Goal: Task Accomplishment & Management: Use online tool/utility

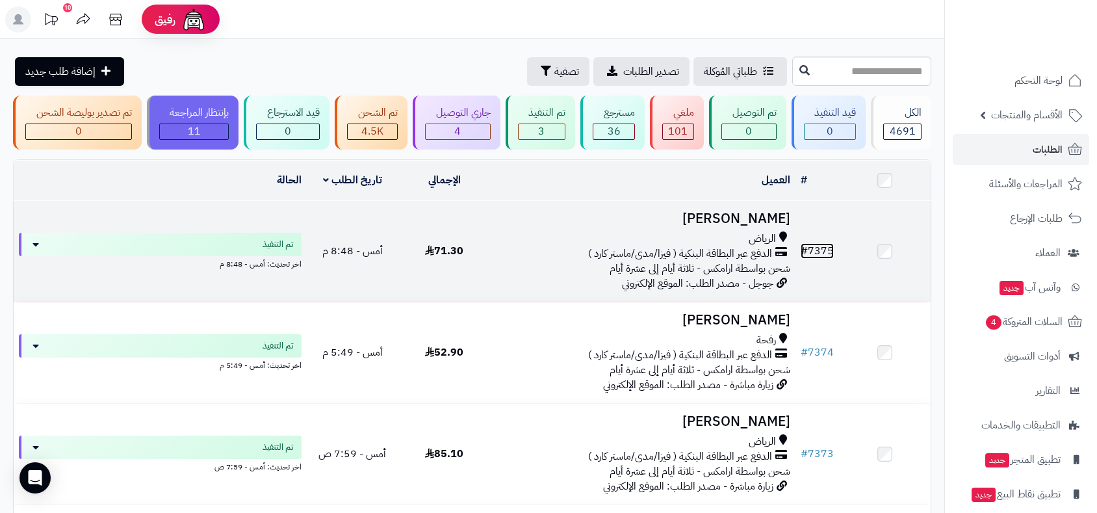
click at [827, 246] on link "# 7375" at bounding box center [817, 251] width 33 height 16
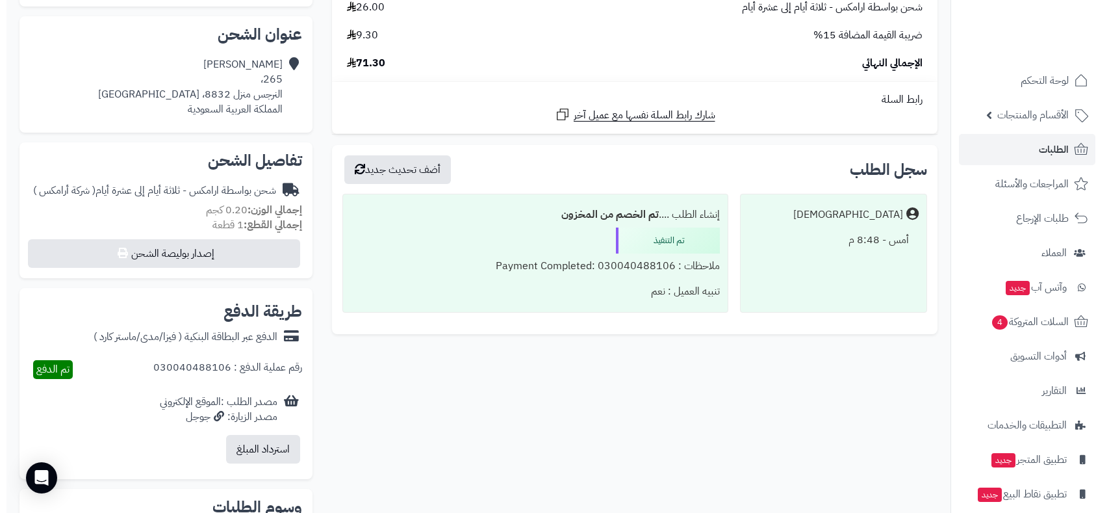
scroll to position [433, 0]
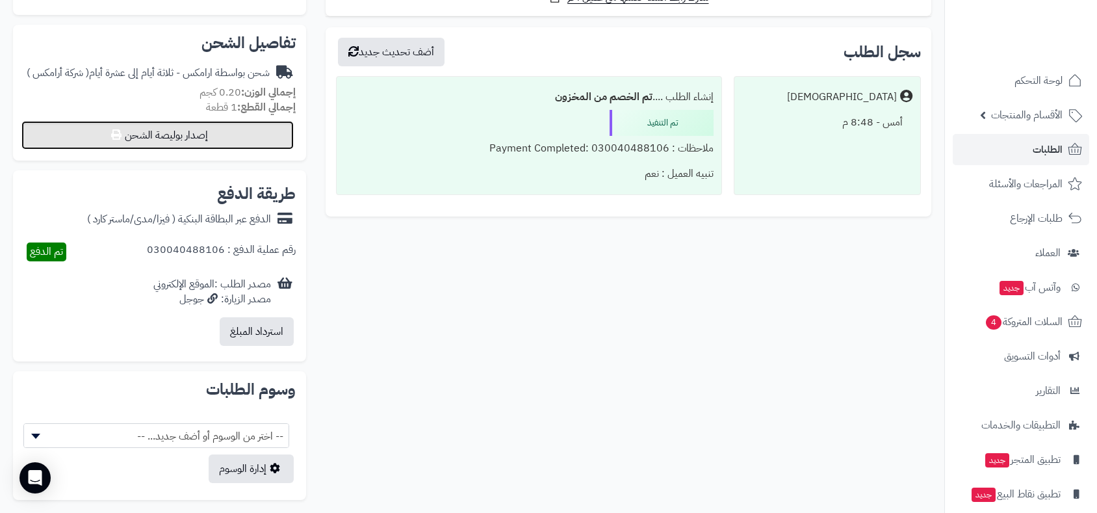
click at [223, 133] on button "إصدار بوليصة الشحن" at bounding box center [157, 135] width 272 height 29
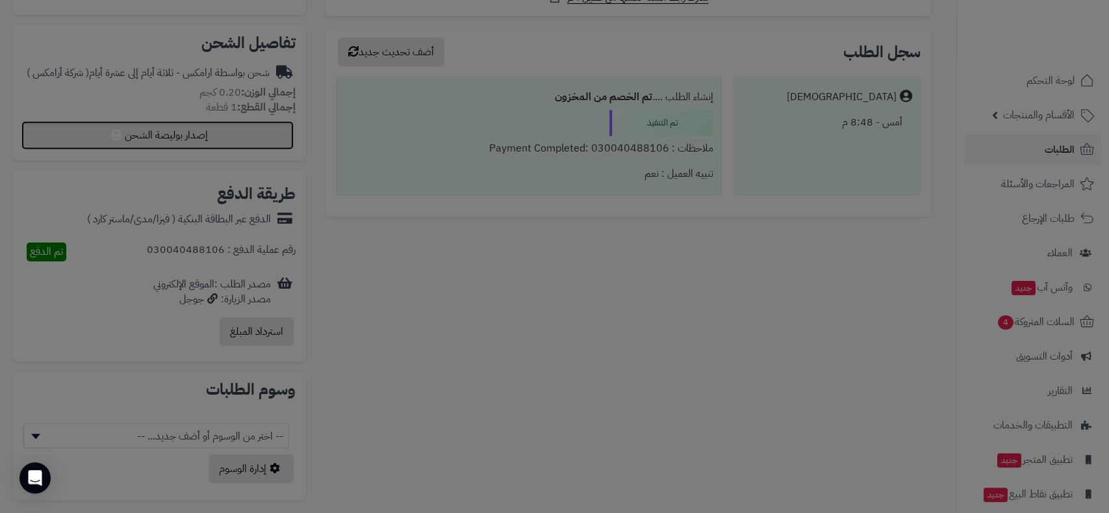
select select "******"
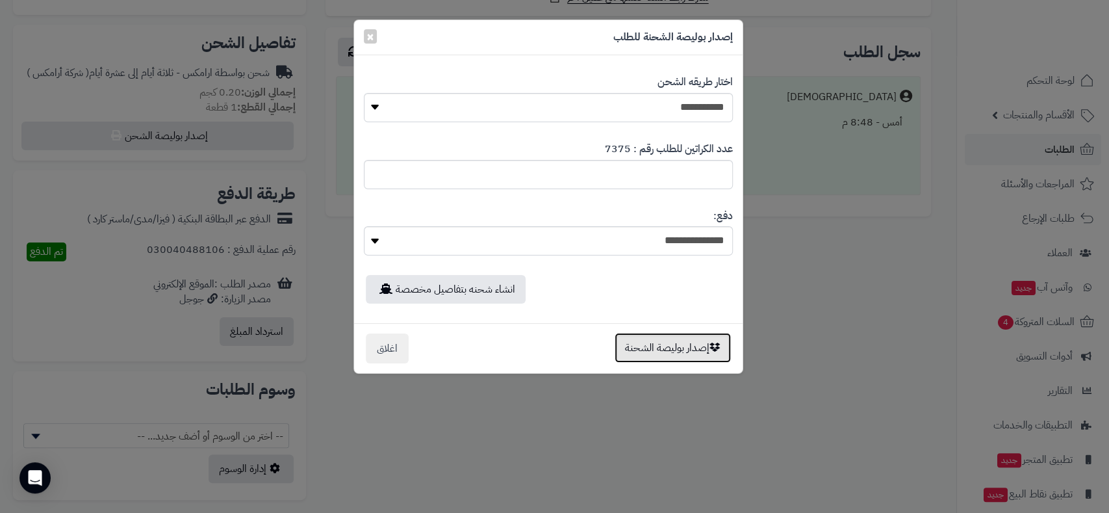
click at [683, 346] on button "إصدار بوليصة الشحنة" at bounding box center [673, 348] width 116 height 30
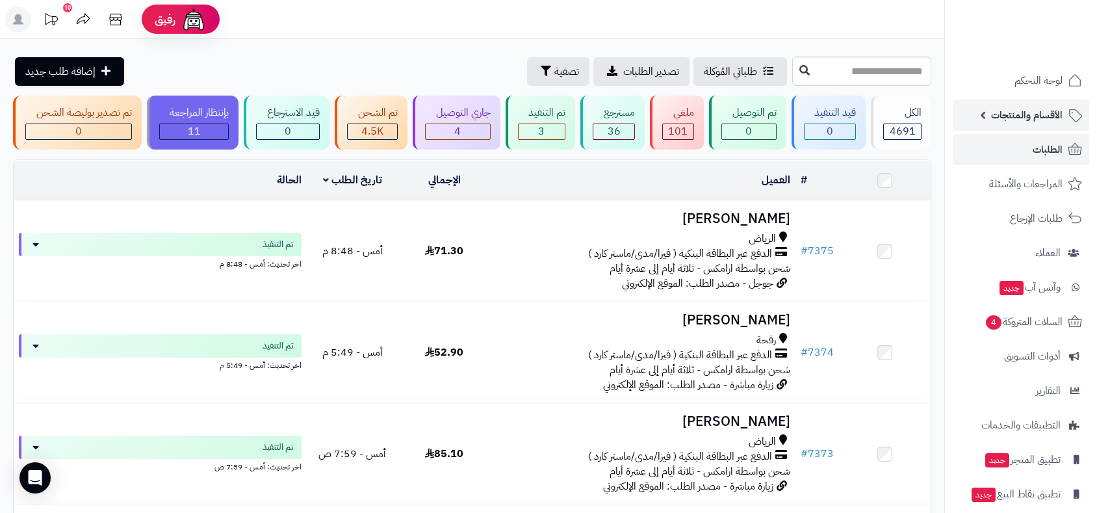
click at [1022, 113] on span "الأقسام والمنتجات" at bounding box center [1026, 115] width 71 height 18
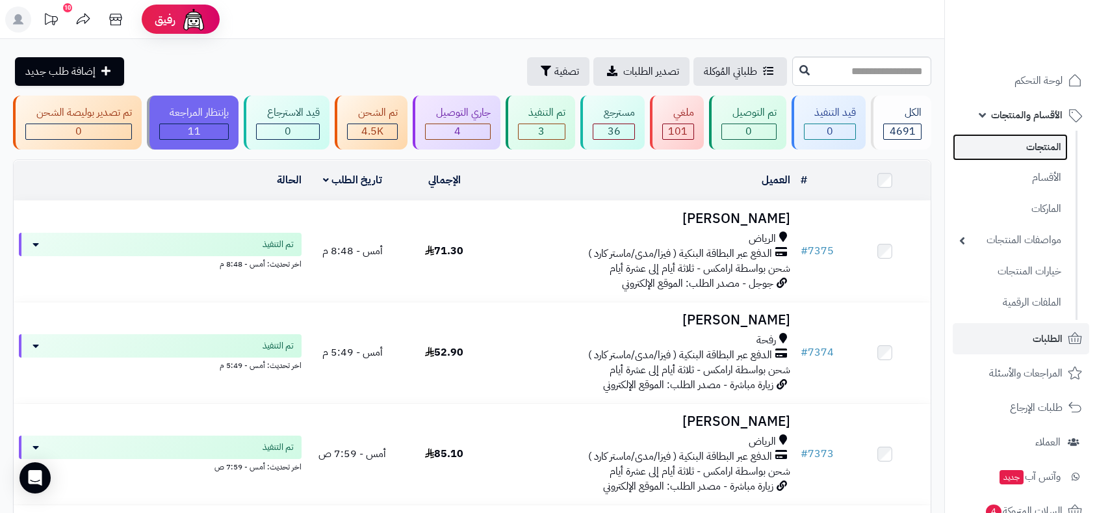
click at [1030, 153] on link "المنتجات" at bounding box center [1010, 147] width 115 height 27
click at [1033, 147] on link "المنتجات" at bounding box center [1010, 147] width 115 height 27
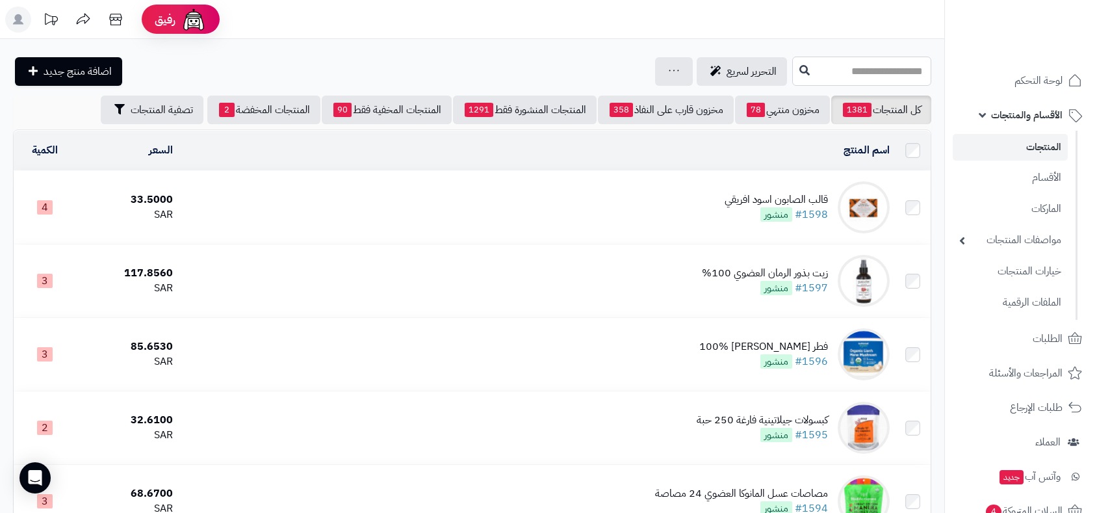
click at [792, 71] on input "text" at bounding box center [861, 71] width 139 height 29
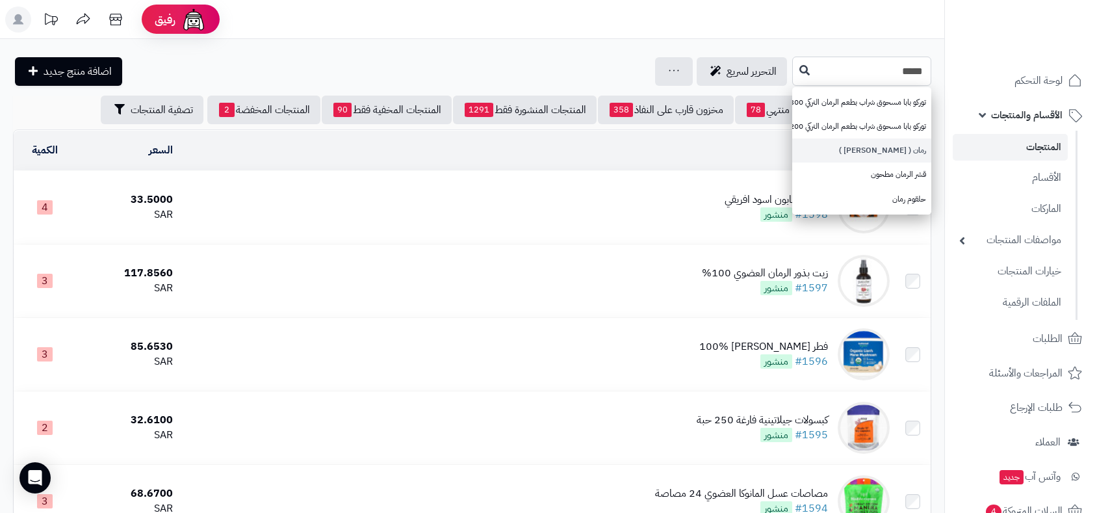
type input "****"
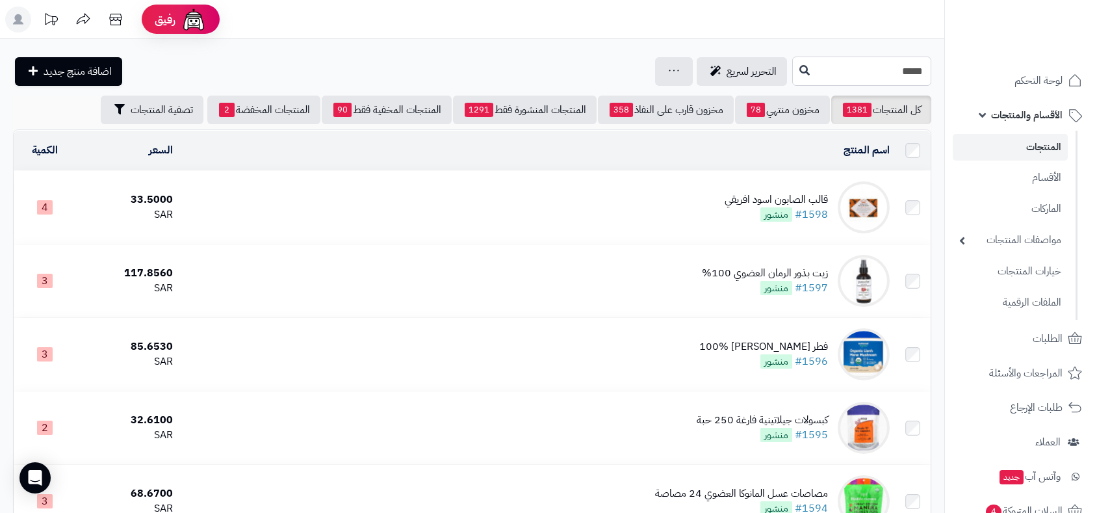
click at [816, 74] on input "****" at bounding box center [861, 71] width 139 height 29
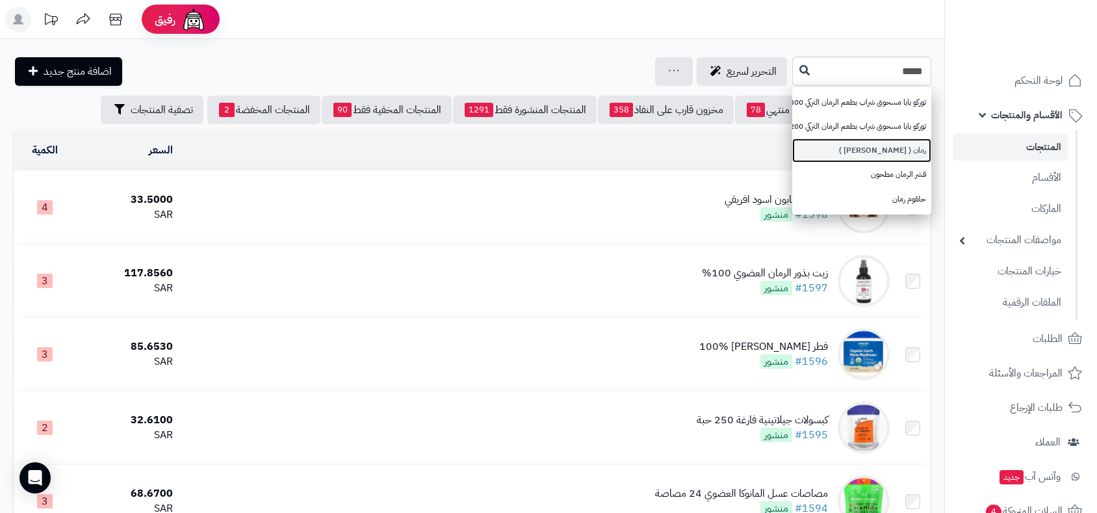
click at [903, 155] on link "رمان ( زركش )" at bounding box center [861, 150] width 139 height 24
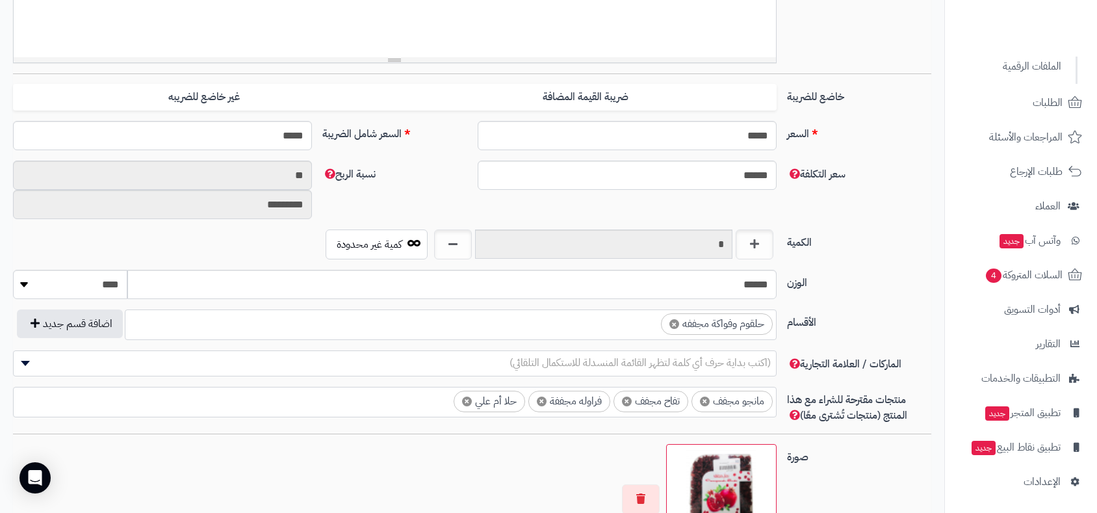
scroll to position [433, 0]
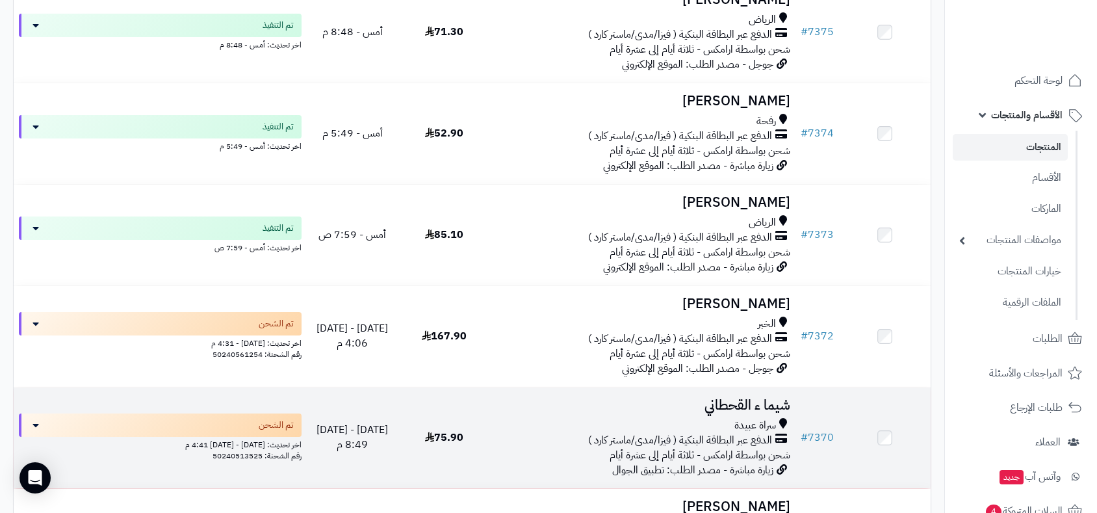
scroll to position [216, 0]
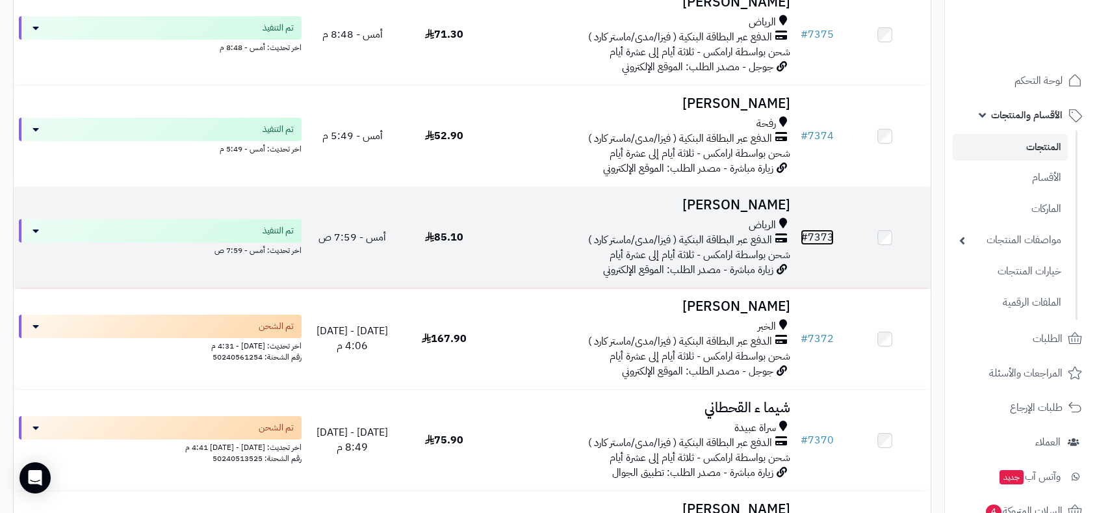
click at [815, 234] on link "# 7373" at bounding box center [817, 237] width 33 height 16
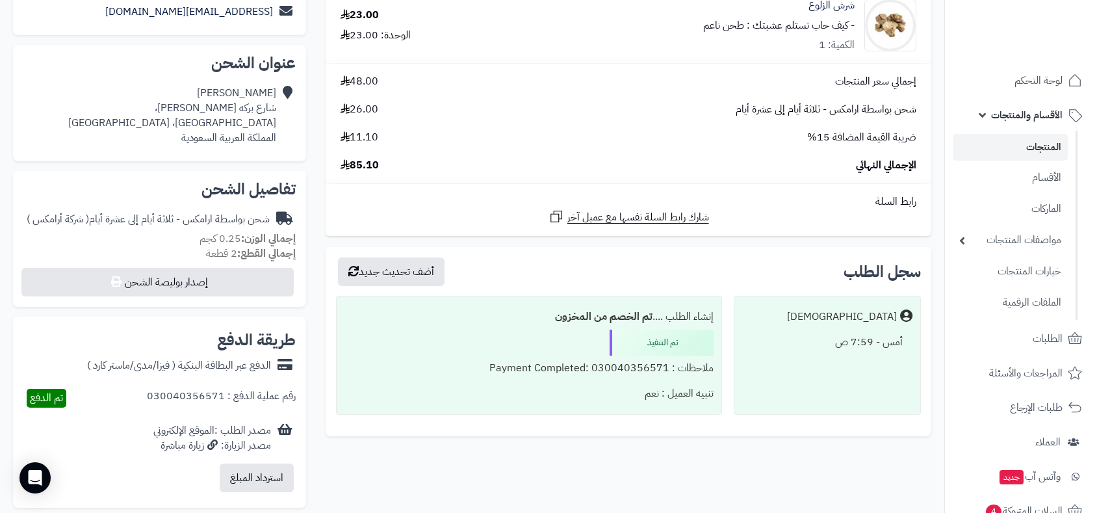
scroll to position [289, 0]
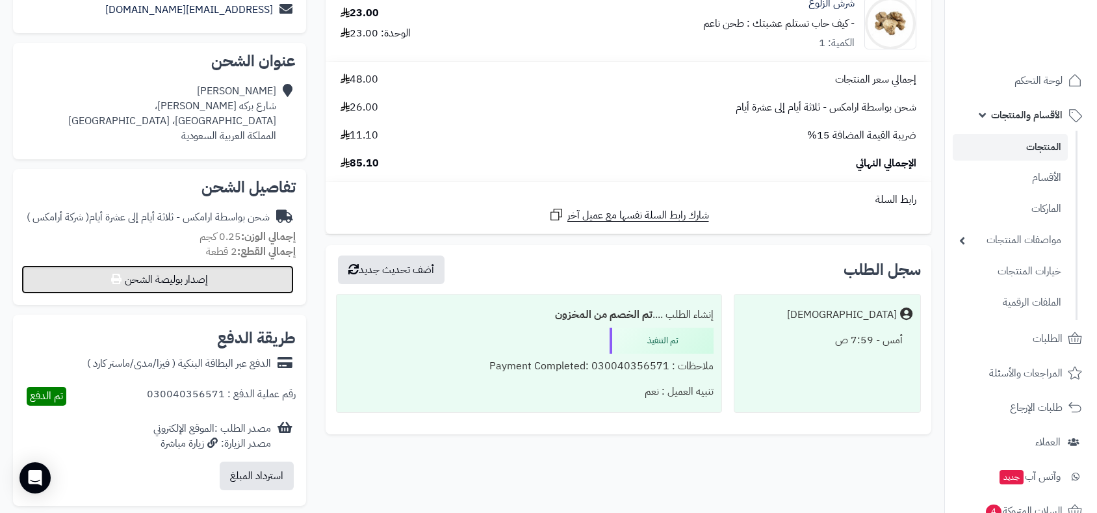
click at [242, 283] on button "إصدار بوليصة الشحن" at bounding box center [157, 279] width 272 height 29
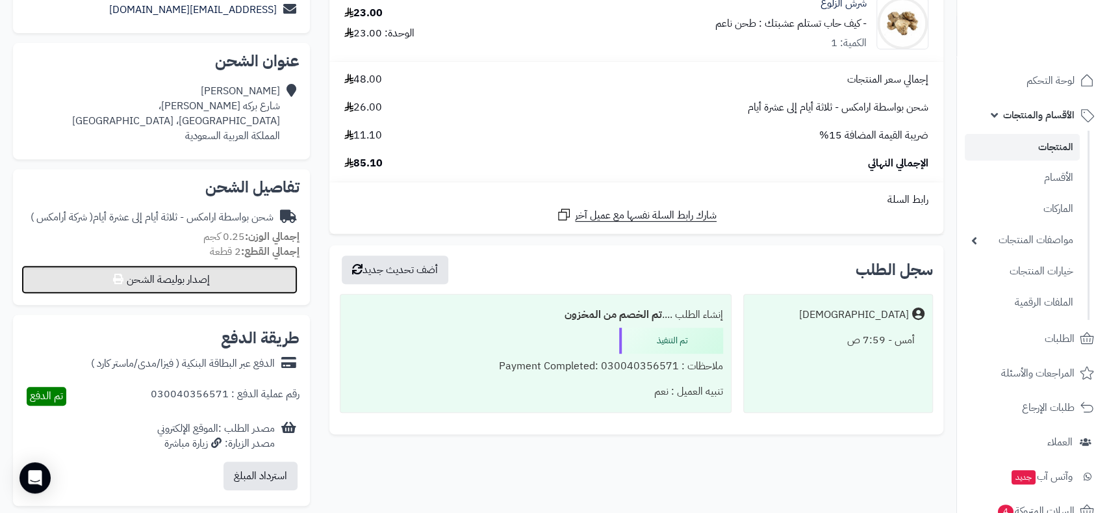
select select "******"
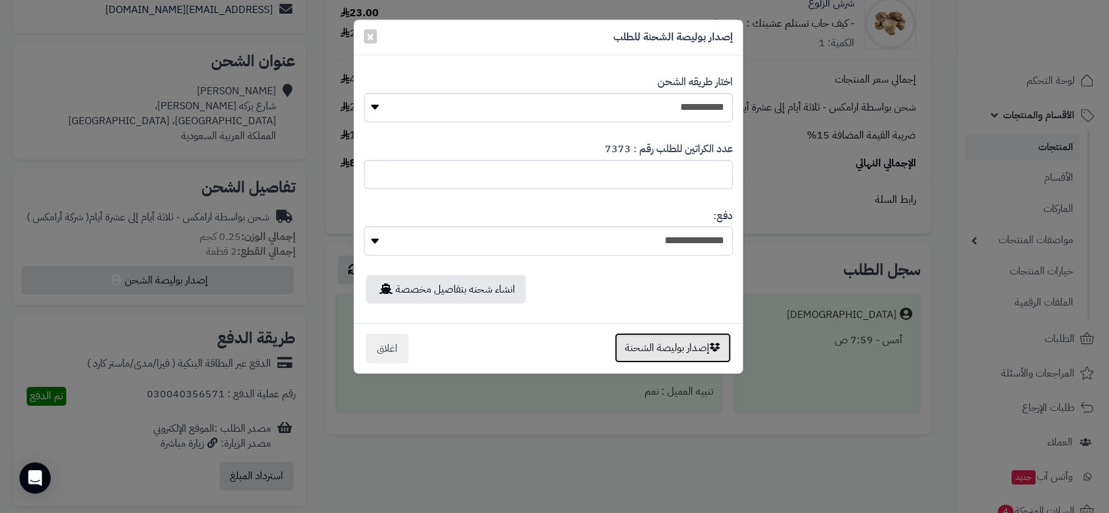
click at [680, 352] on button "إصدار بوليصة الشحنة" at bounding box center [673, 348] width 116 height 30
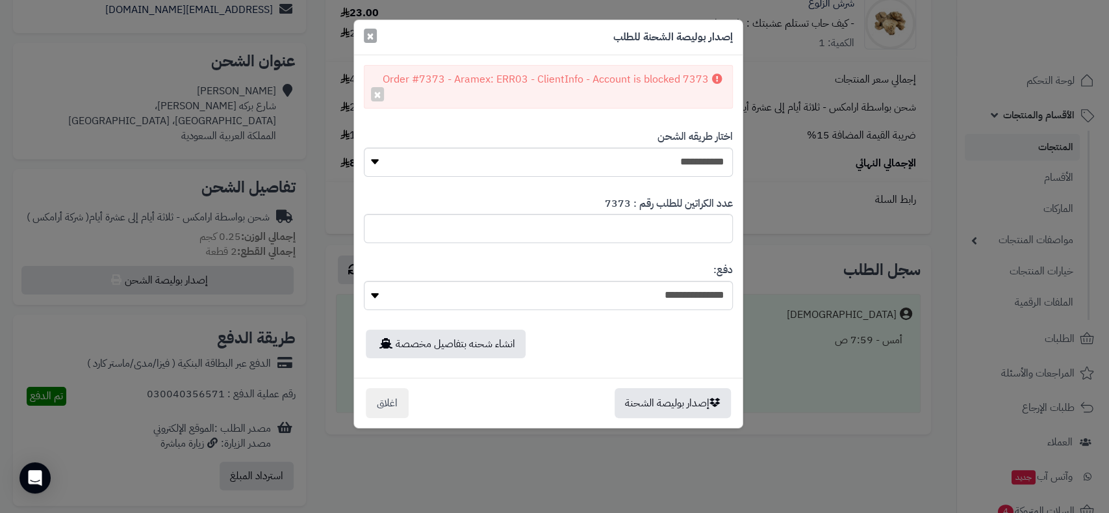
click at [372, 38] on span "×" at bounding box center [371, 35] width 8 height 19
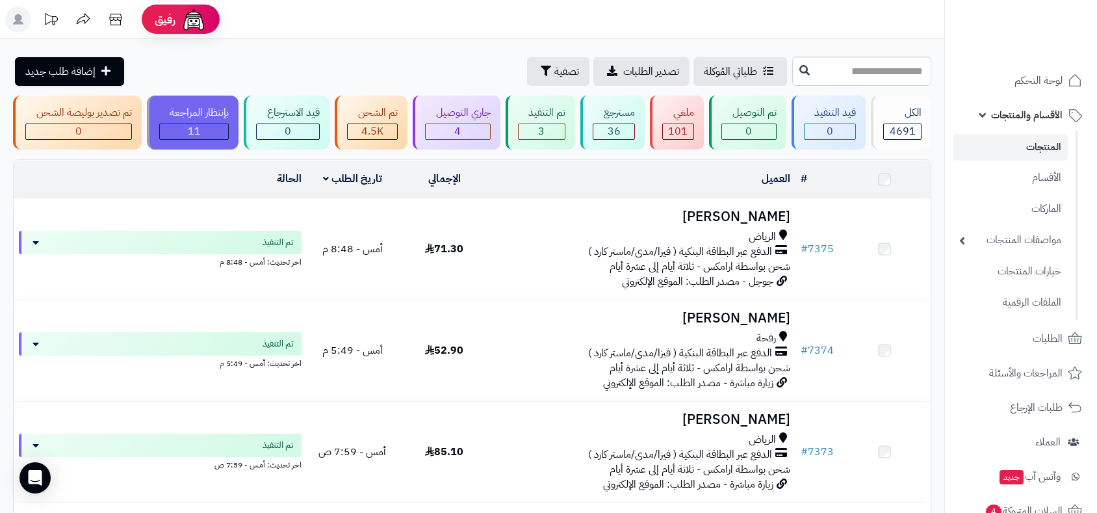
scroll to position [216, 0]
